Goal: Obtain resource: Obtain resource

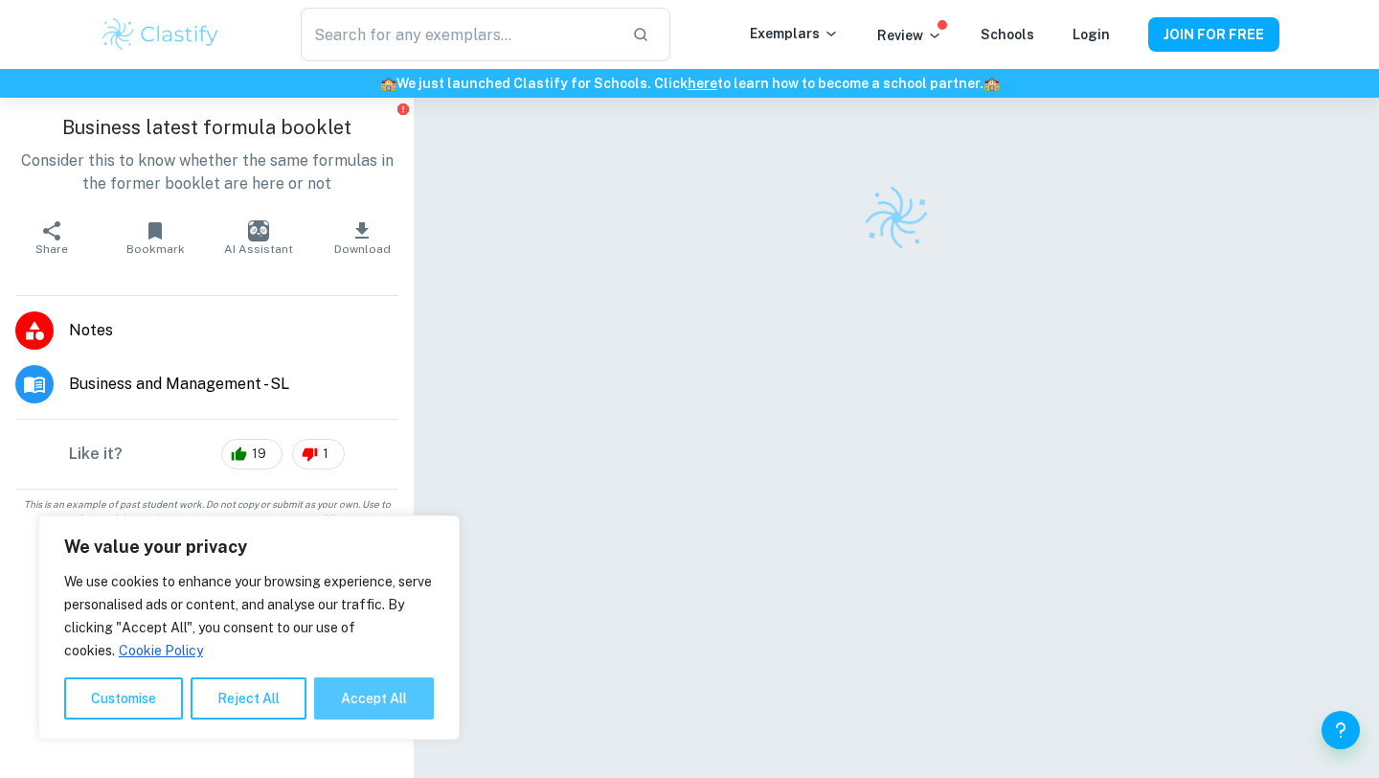
click at [364, 687] on button "Accept All" at bounding box center [374, 698] width 120 height 42
checkbox input "true"
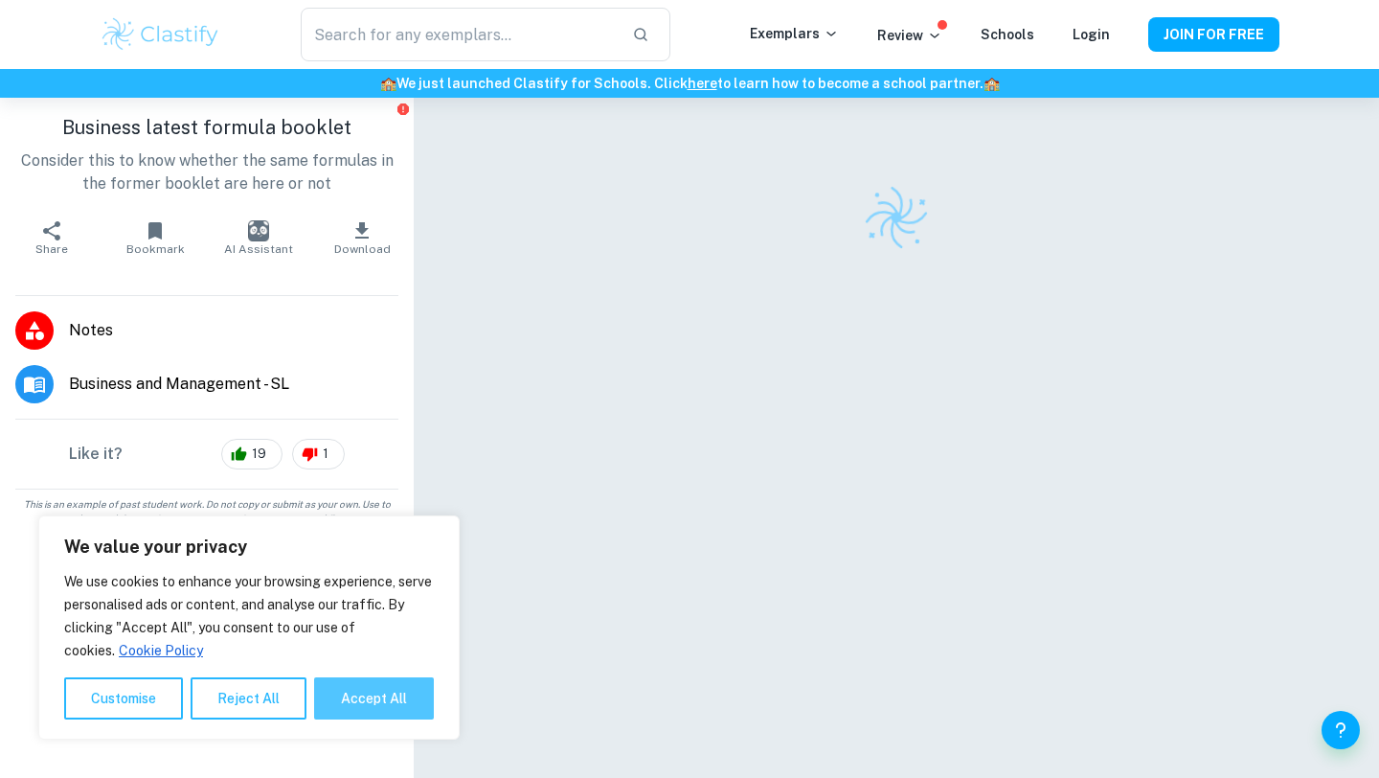
checkbox input "true"
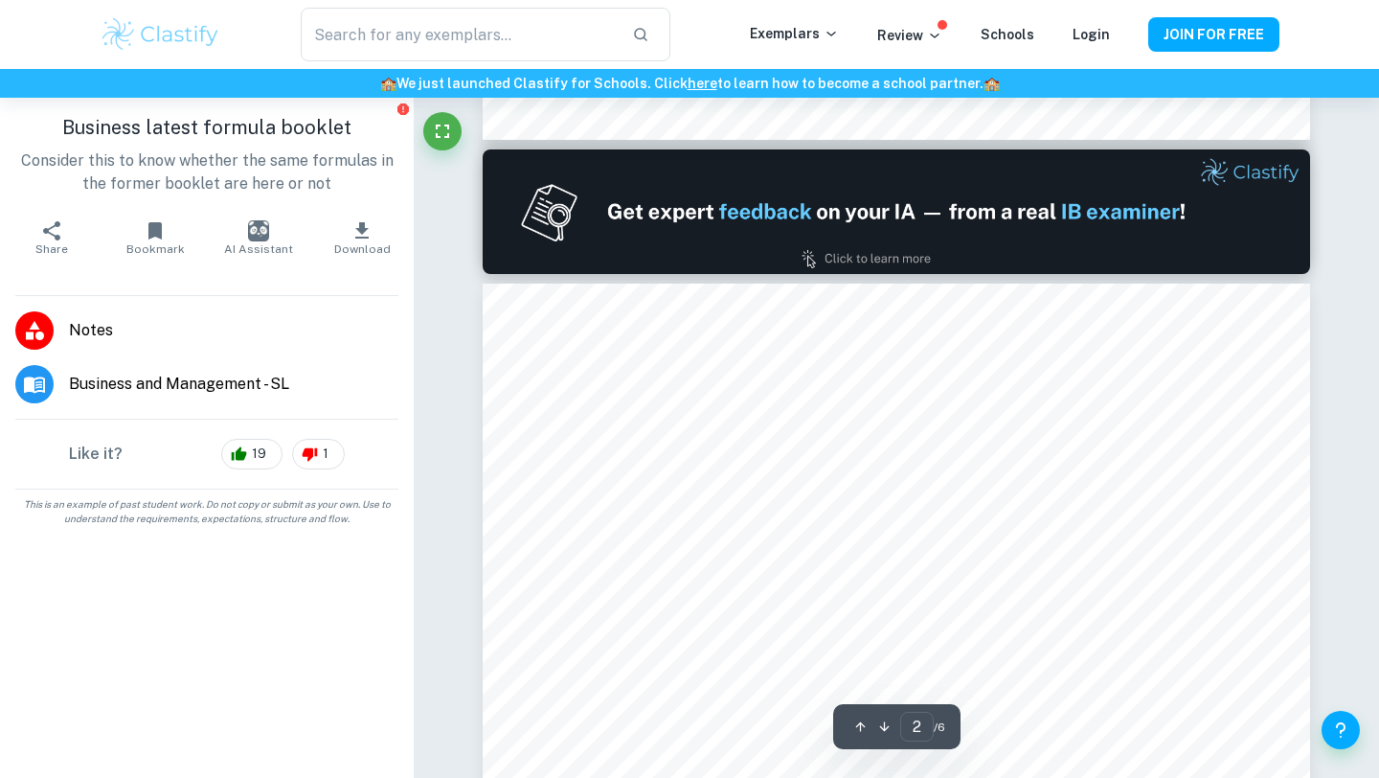
type input "1"
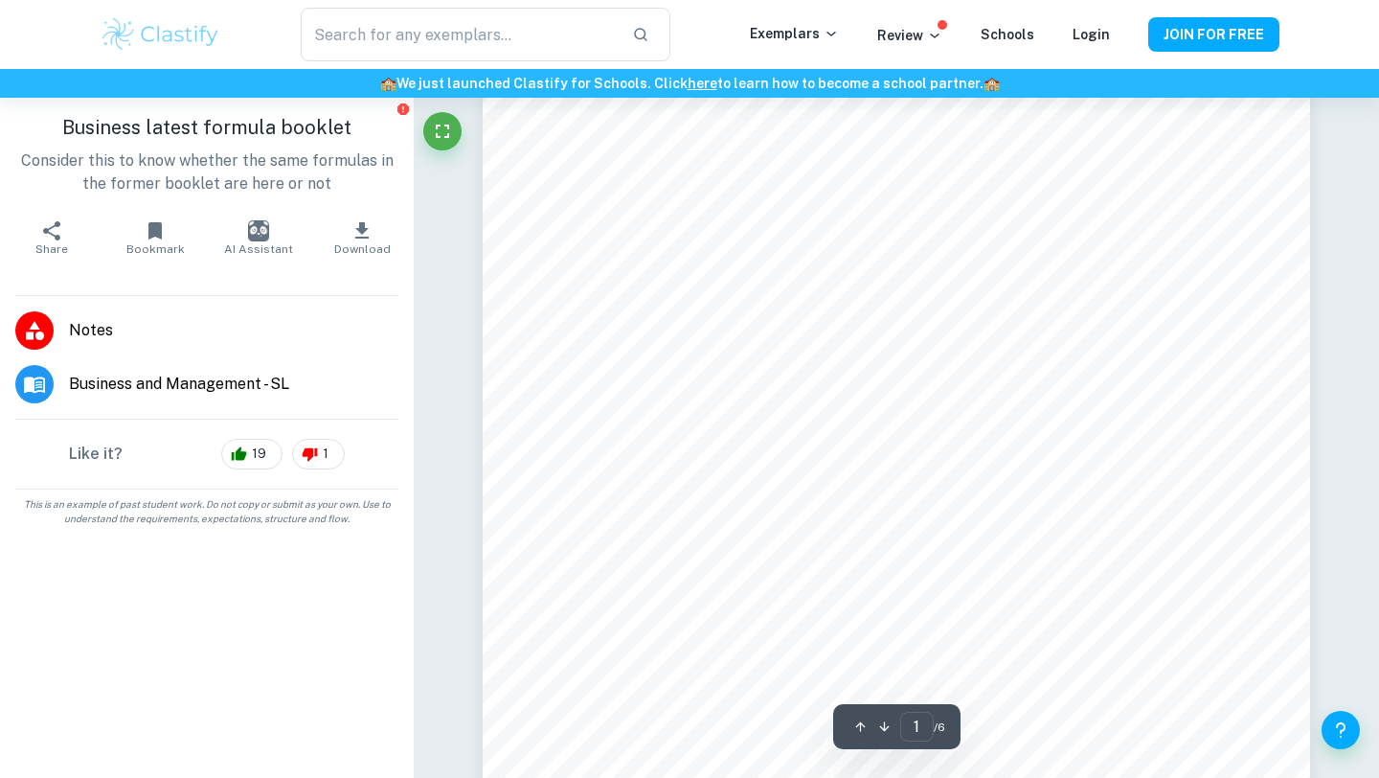
scroll to position [62, 0]
